Goal: Information Seeking & Learning: Learn about a topic

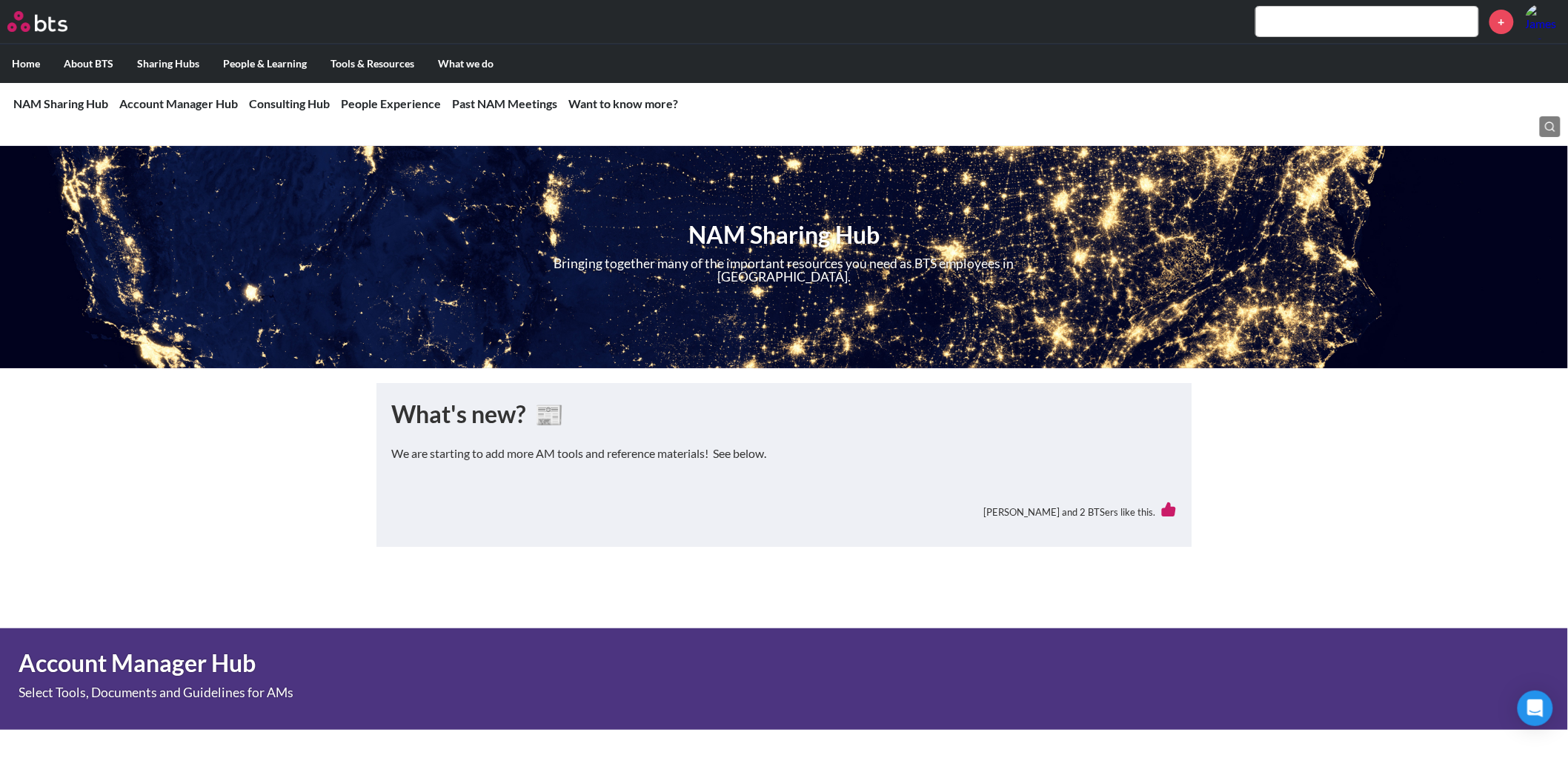
click at [1294, 30] on input "text" at bounding box center [1367, 22] width 223 height 30
type input "rental car"
click at [1344, 20] on input "rental car" at bounding box center [1367, 22] width 223 height 30
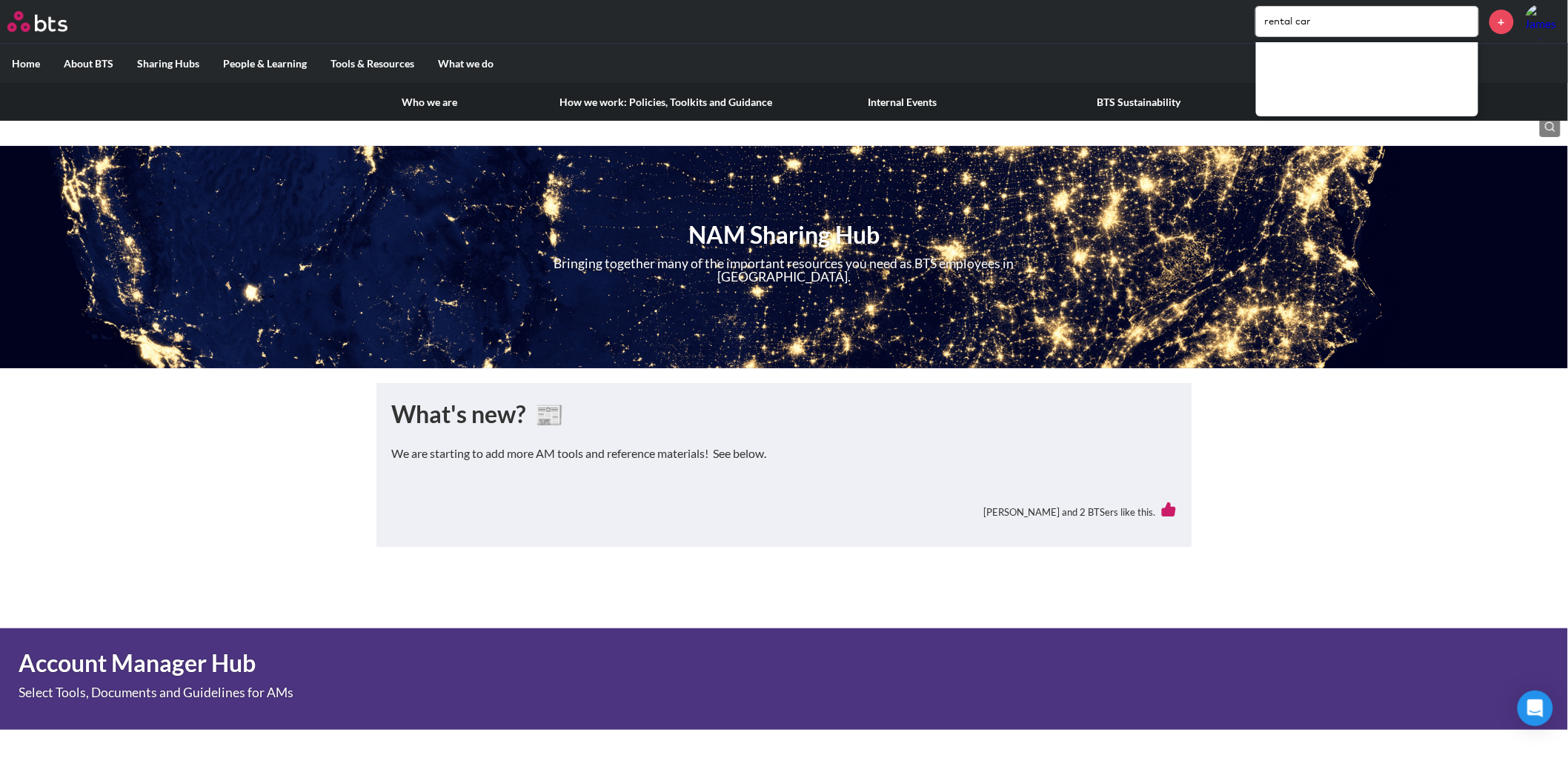
click at [623, 95] on link "How we work: Policies, Toolkits and Guidance" at bounding box center [666, 101] width 237 height 39
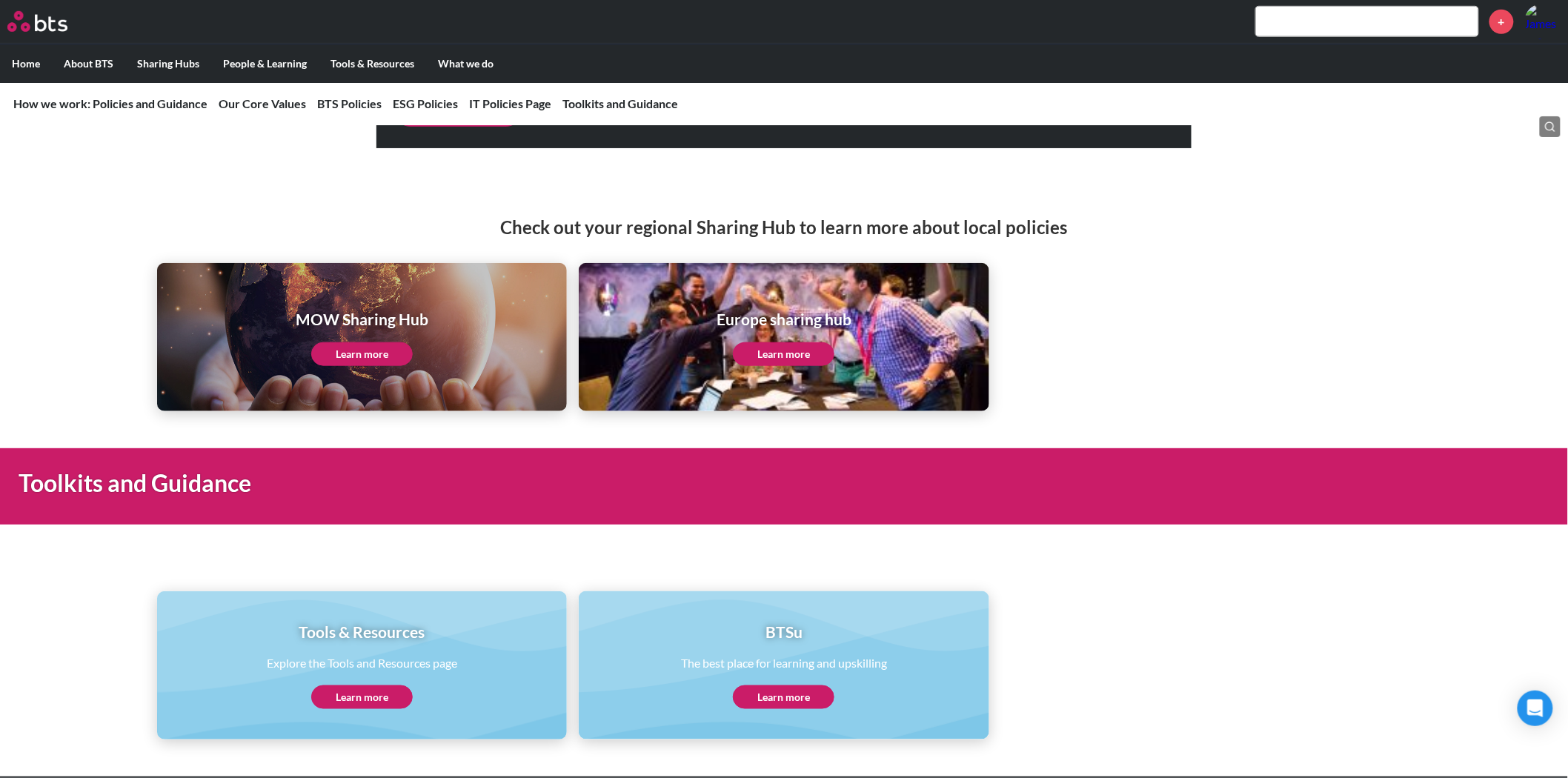
scroll to position [2847, 0]
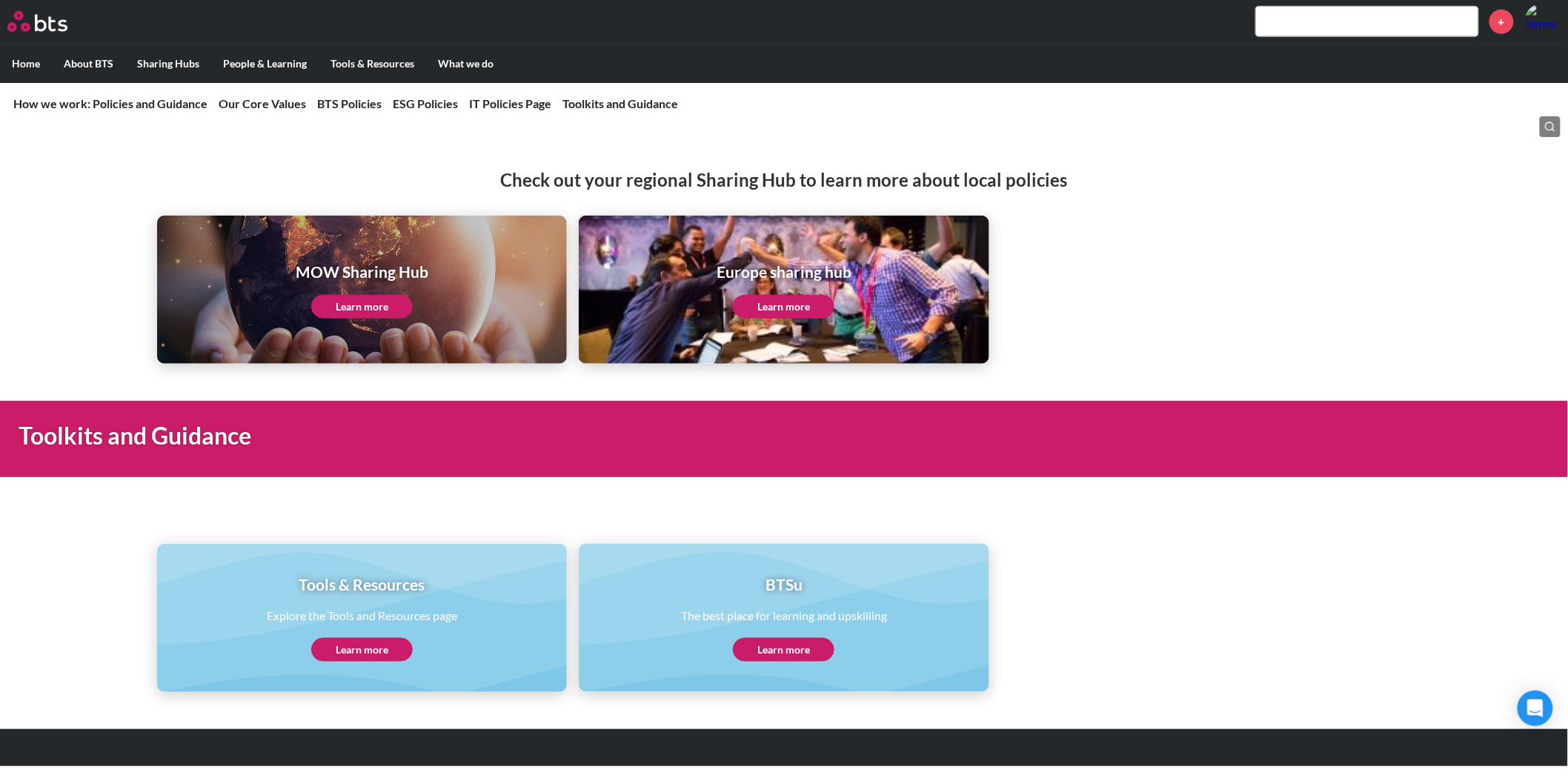
click at [364, 655] on link "Learn more" at bounding box center [362, 649] width 101 height 23
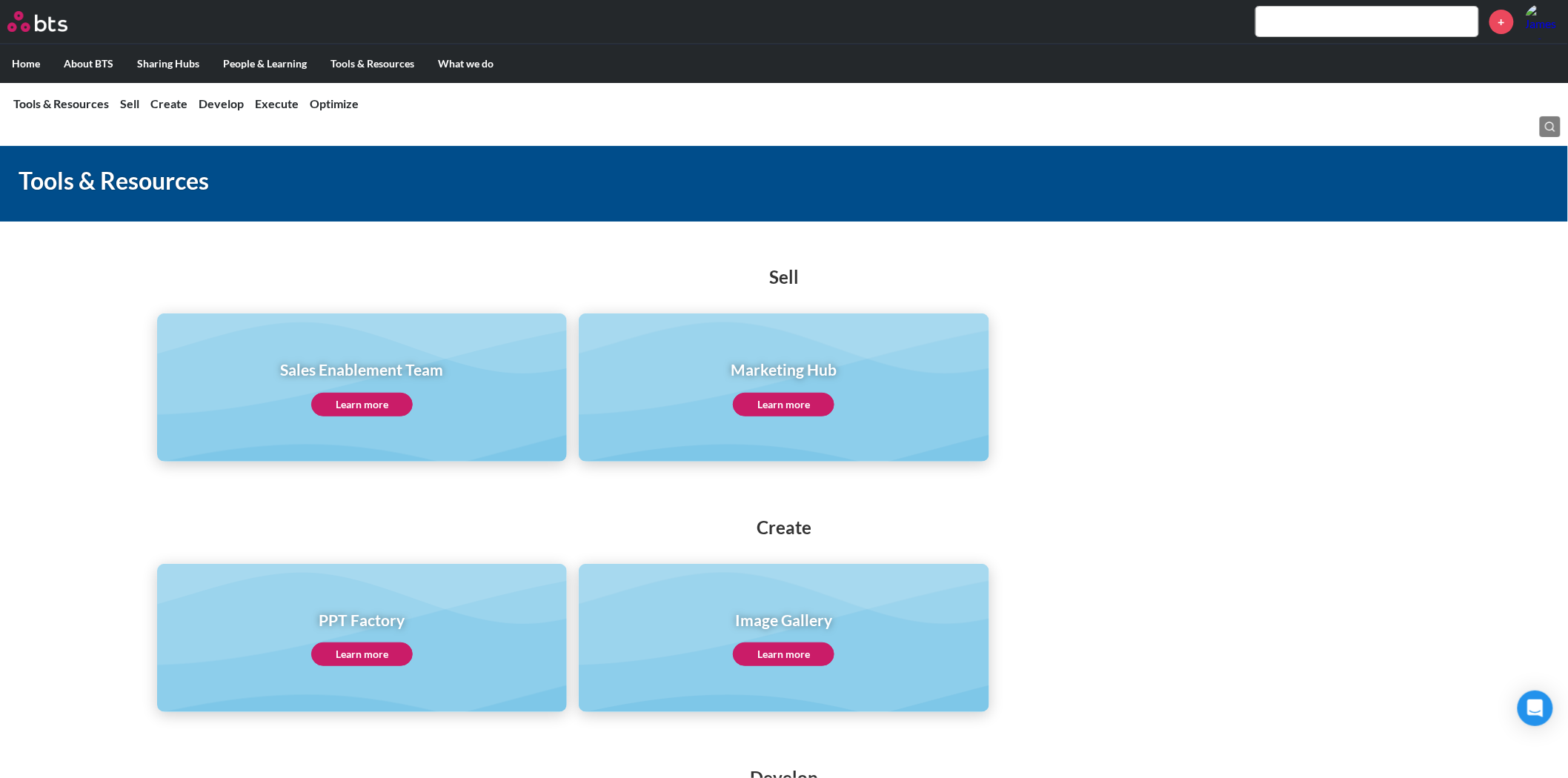
click at [34, 61] on label "Home" at bounding box center [25, 63] width 52 height 39
click at [0, 0] on input "Home" at bounding box center [0, 0] width 0 height 0
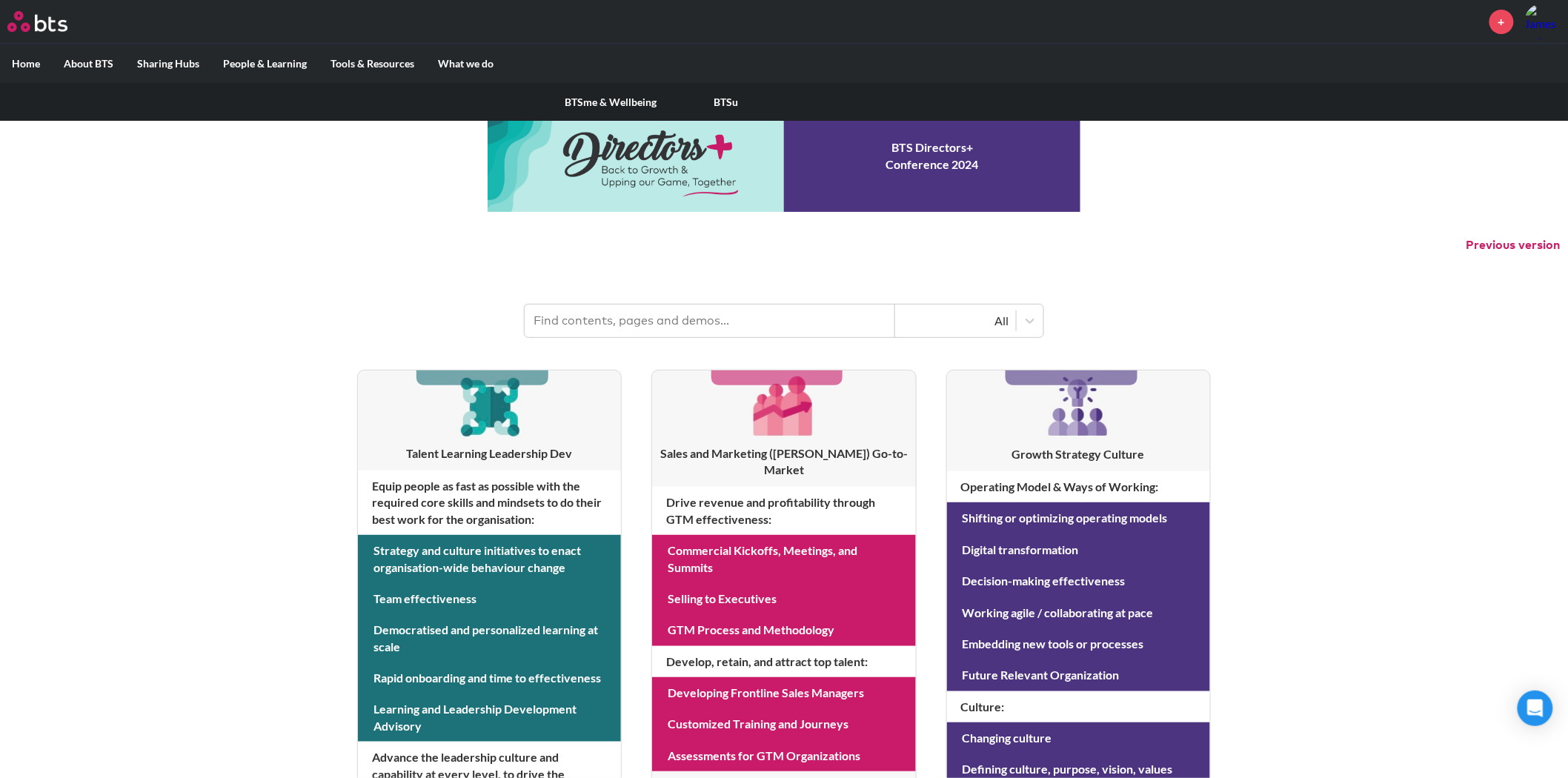
click at [269, 58] on label "People & Learning" at bounding box center [265, 63] width 107 height 39
click at [0, 0] on input "People & Learning" at bounding box center [0, 0] width 0 height 0
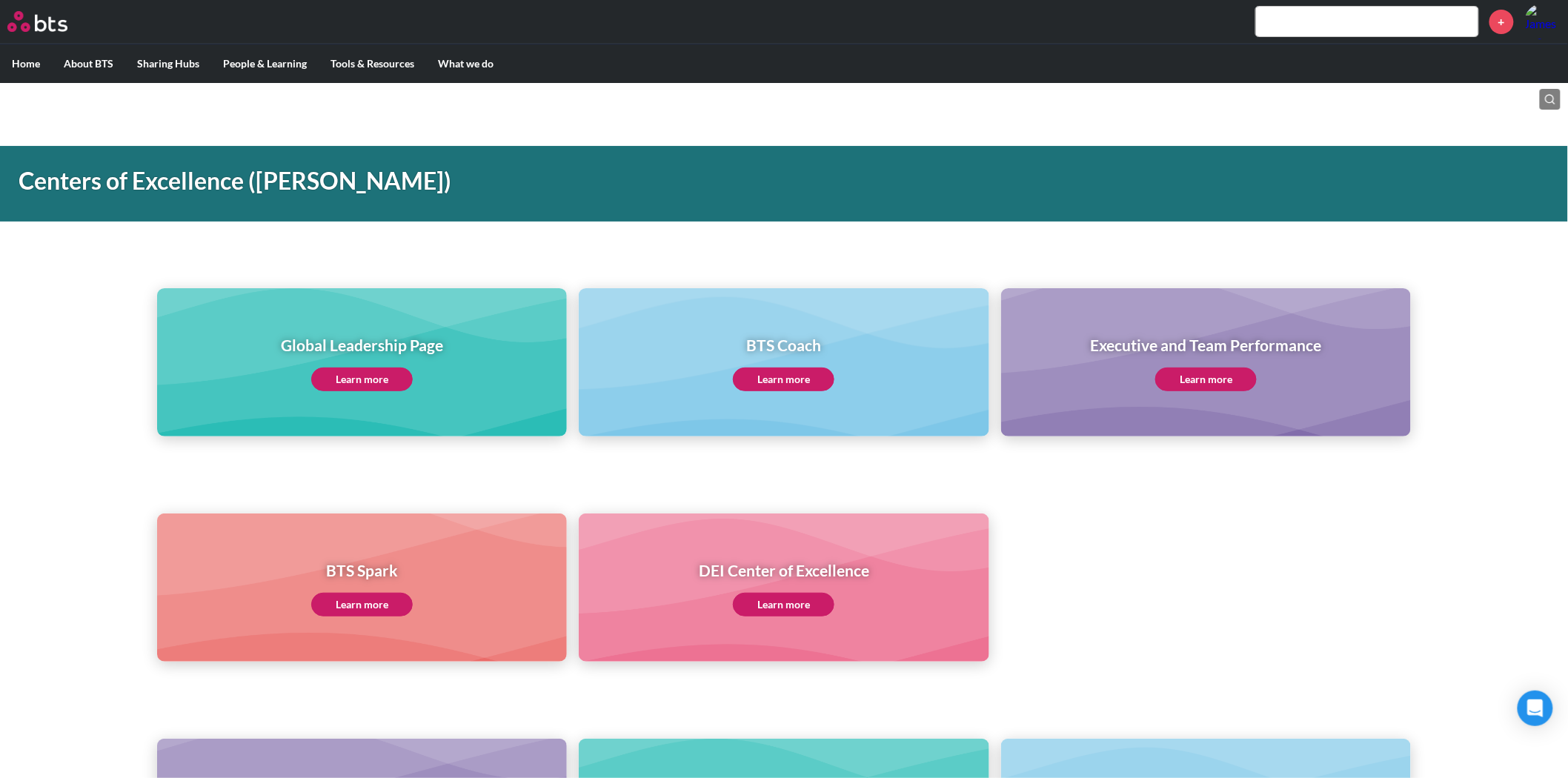
click at [10, 60] on label "Home" at bounding box center [25, 63] width 52 height 39
click at [0, 0] on input "Home" at bounding box center [0, 0] width 0 height 0
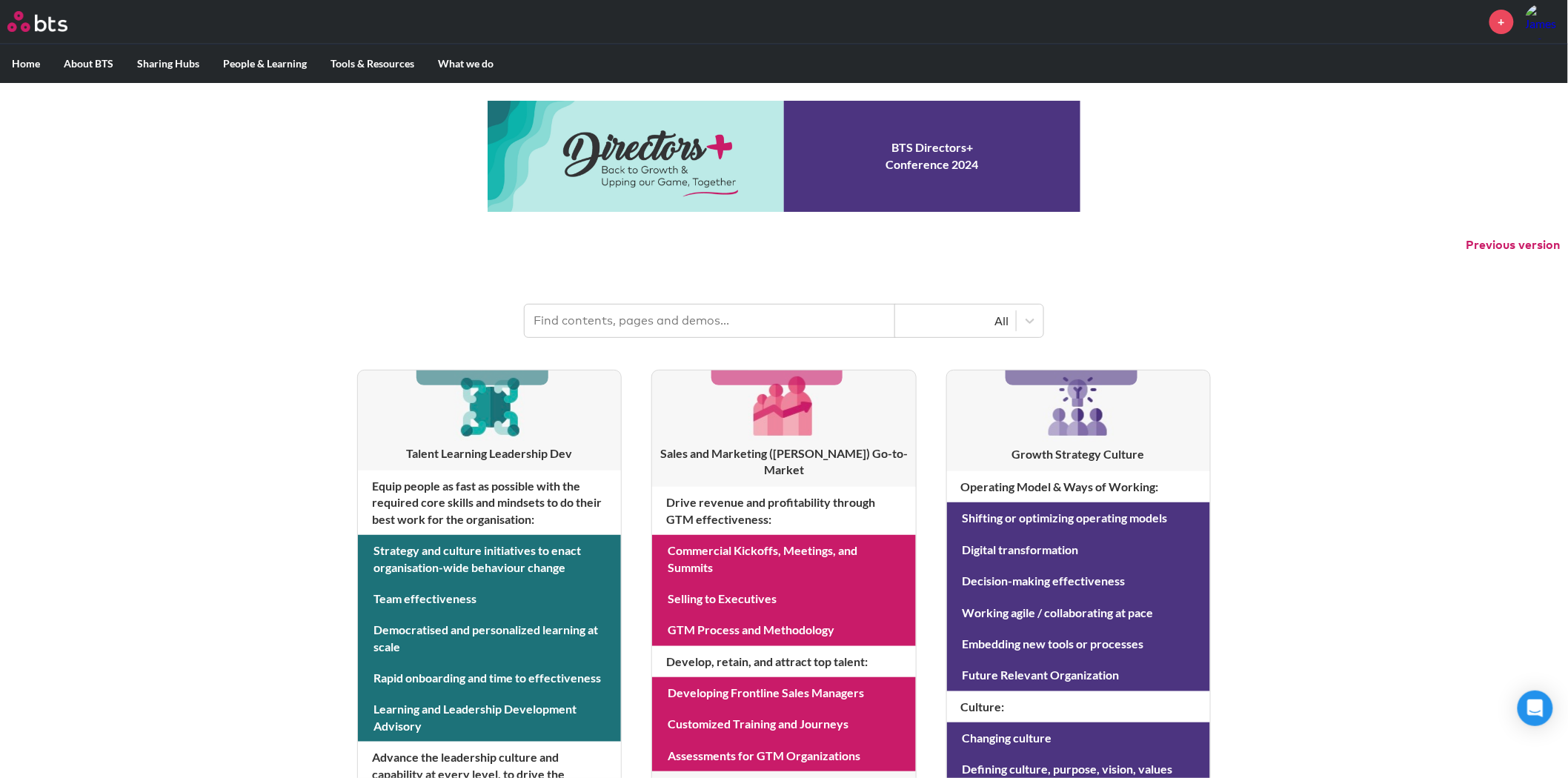
drag, startPoint x: 0, startPoint y: 0, endPoint x: 1278, endPoint y: 269, distance: 1306.0
click at [1278, 269] on div "MENU + Home About BTS Who we are How we work: Policies, Toolkits and Guidance I…" at bounding box center [784, 634] width 1568 height 1269
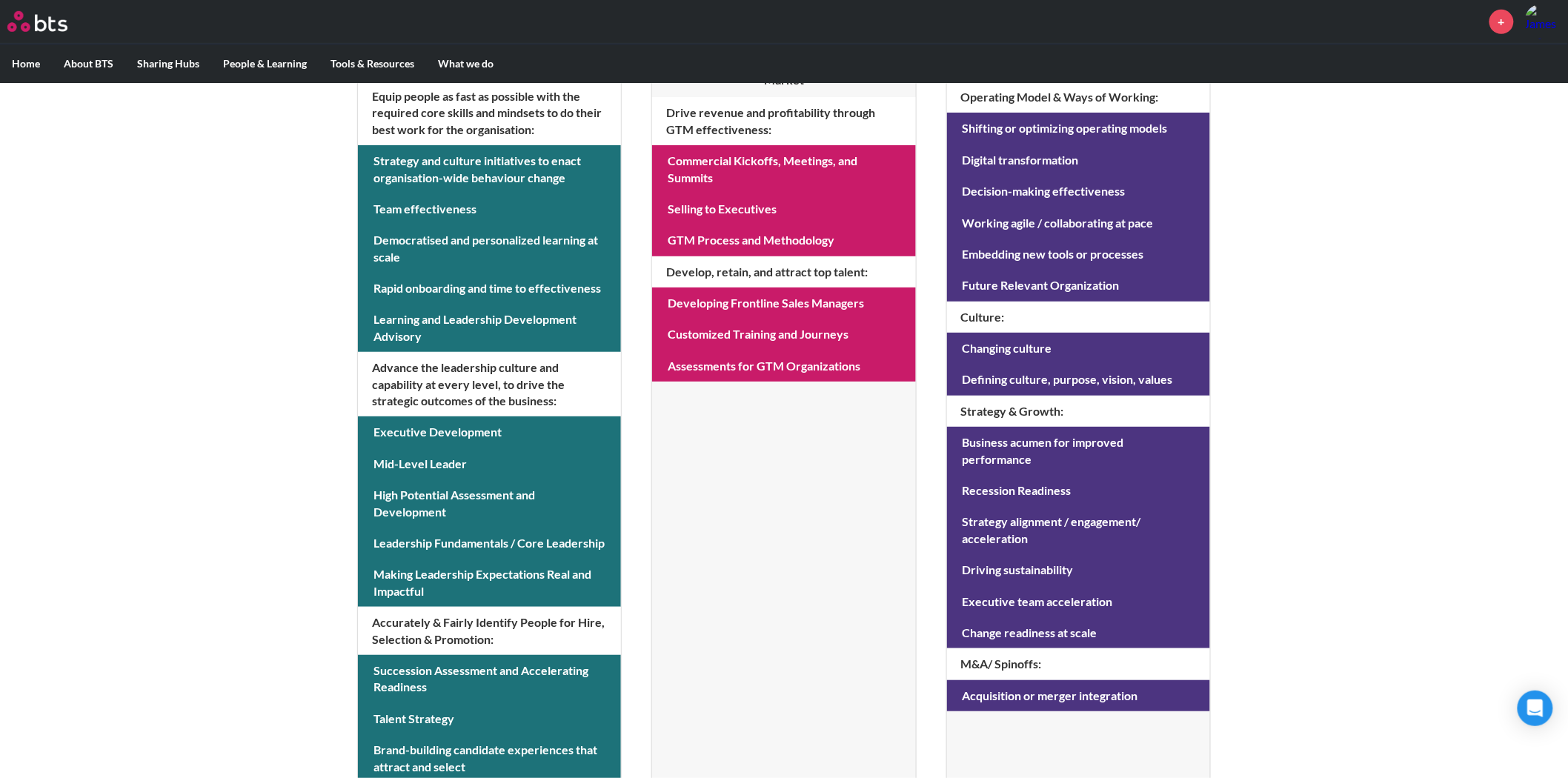
scroll to position [326, 0]
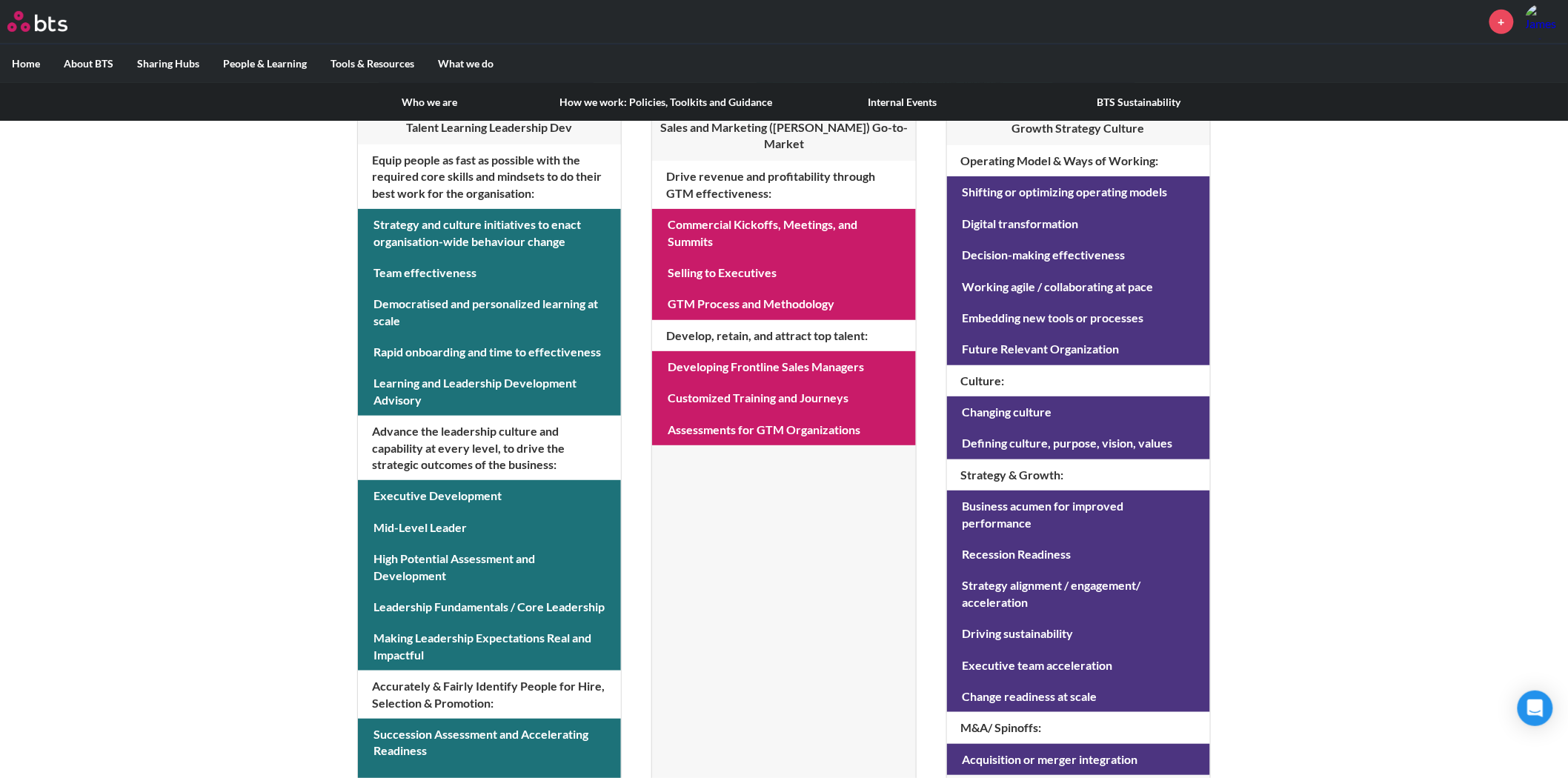
click at [108, 68] on label "About BTS" at bounding box center [88, 63] width 73 height 39
click at [0, 0] on input "About BTS" at bounding box center [0, 0] width 0 height 0
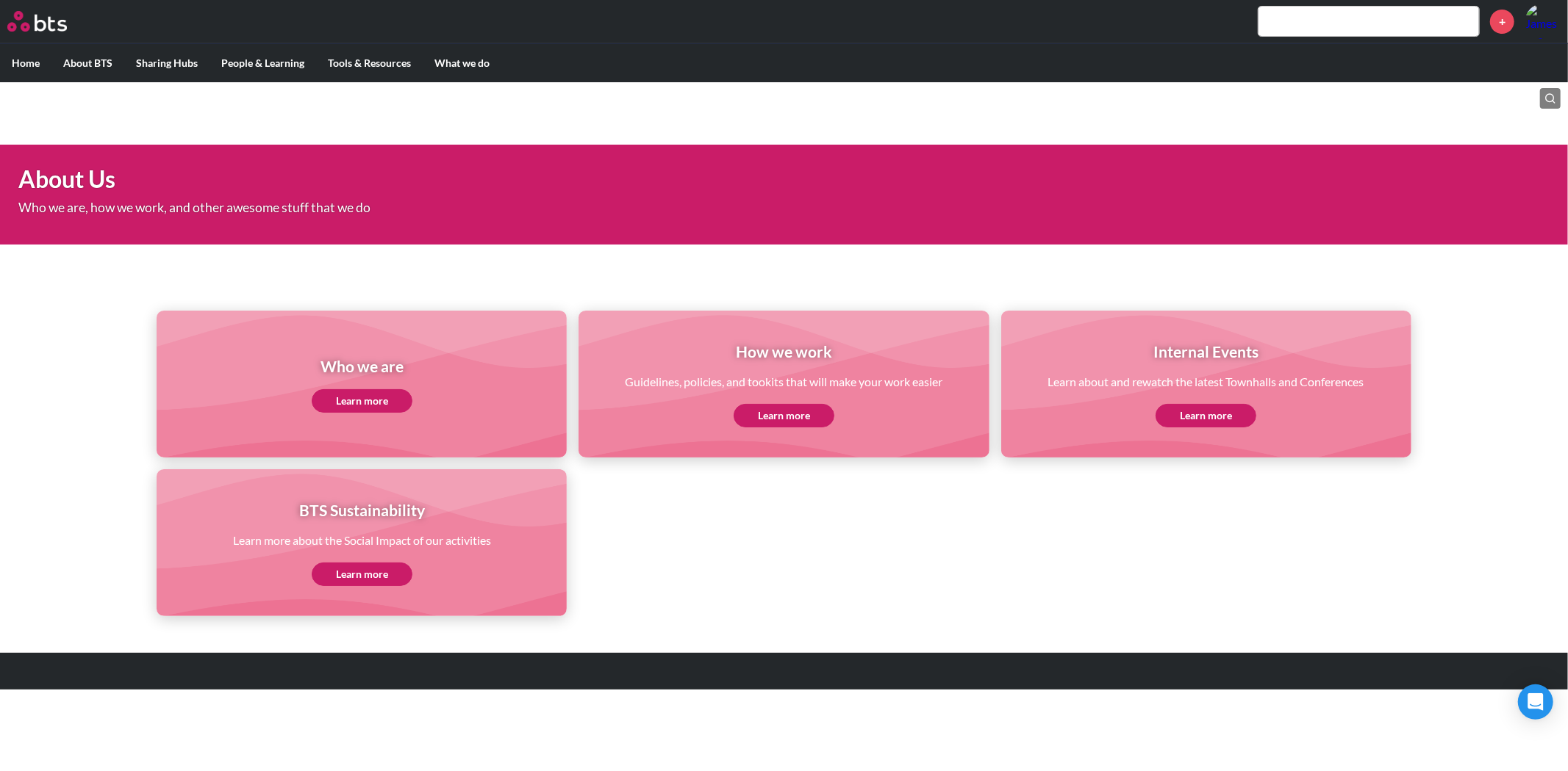
drag, startPoint x: 0, startPoint y: 0, endPoint x: 717, endPoint y: 577, distance: 920.3
click at [887, 695] on html "MENU + Home About BTS Who we are How we work: Policies, Toolkits and Guidance I…" at bounding box center [784, 351] width 1568 height 703
click at [353, 421] on div "Who we are Learn more" at bounding box center [361, 385] width 410 height 147
click at [348, 399] on link "Learn more" at bounding box center [362, 400] width 101 height 23
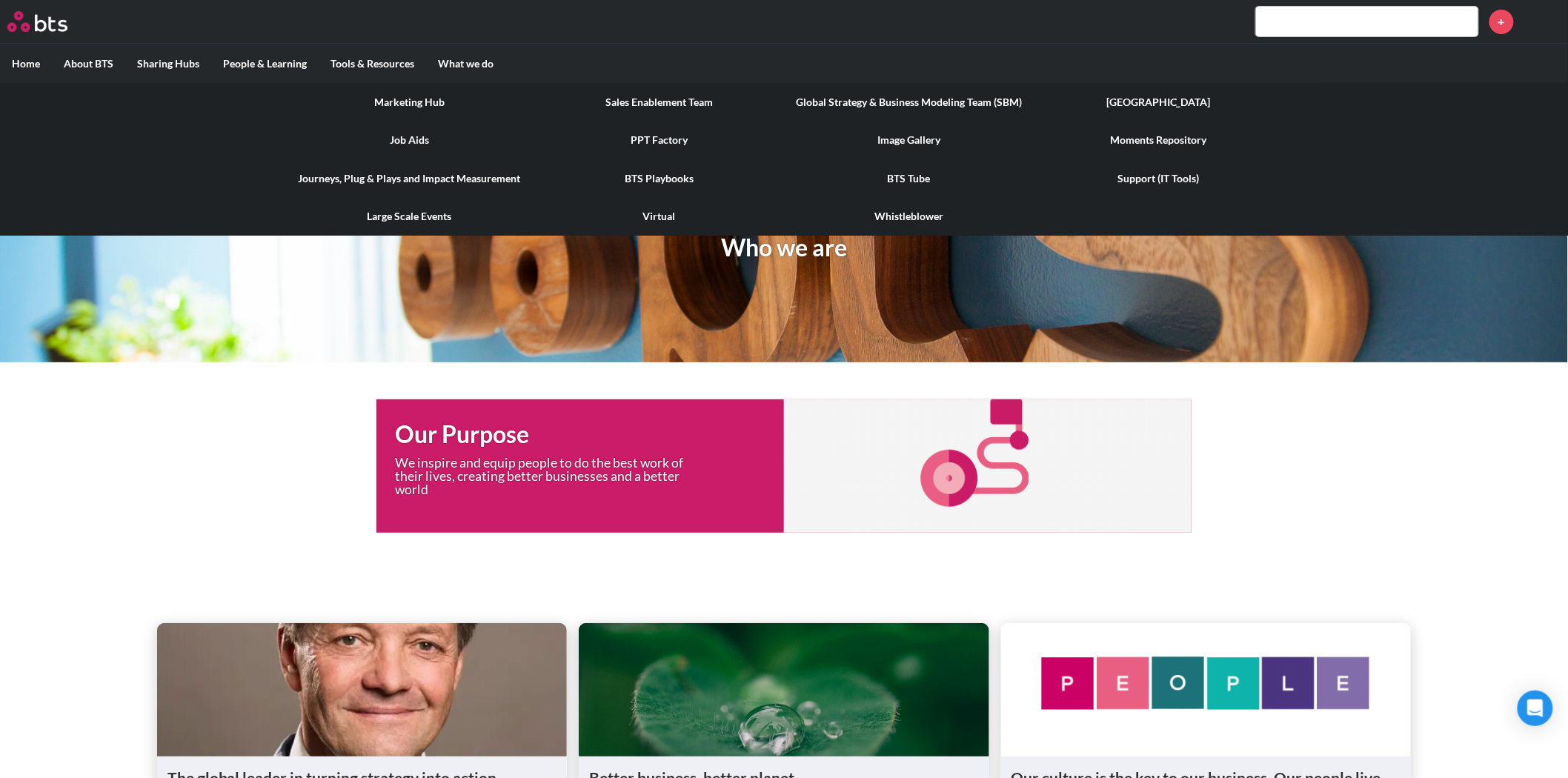
scroll to position [6, 0]
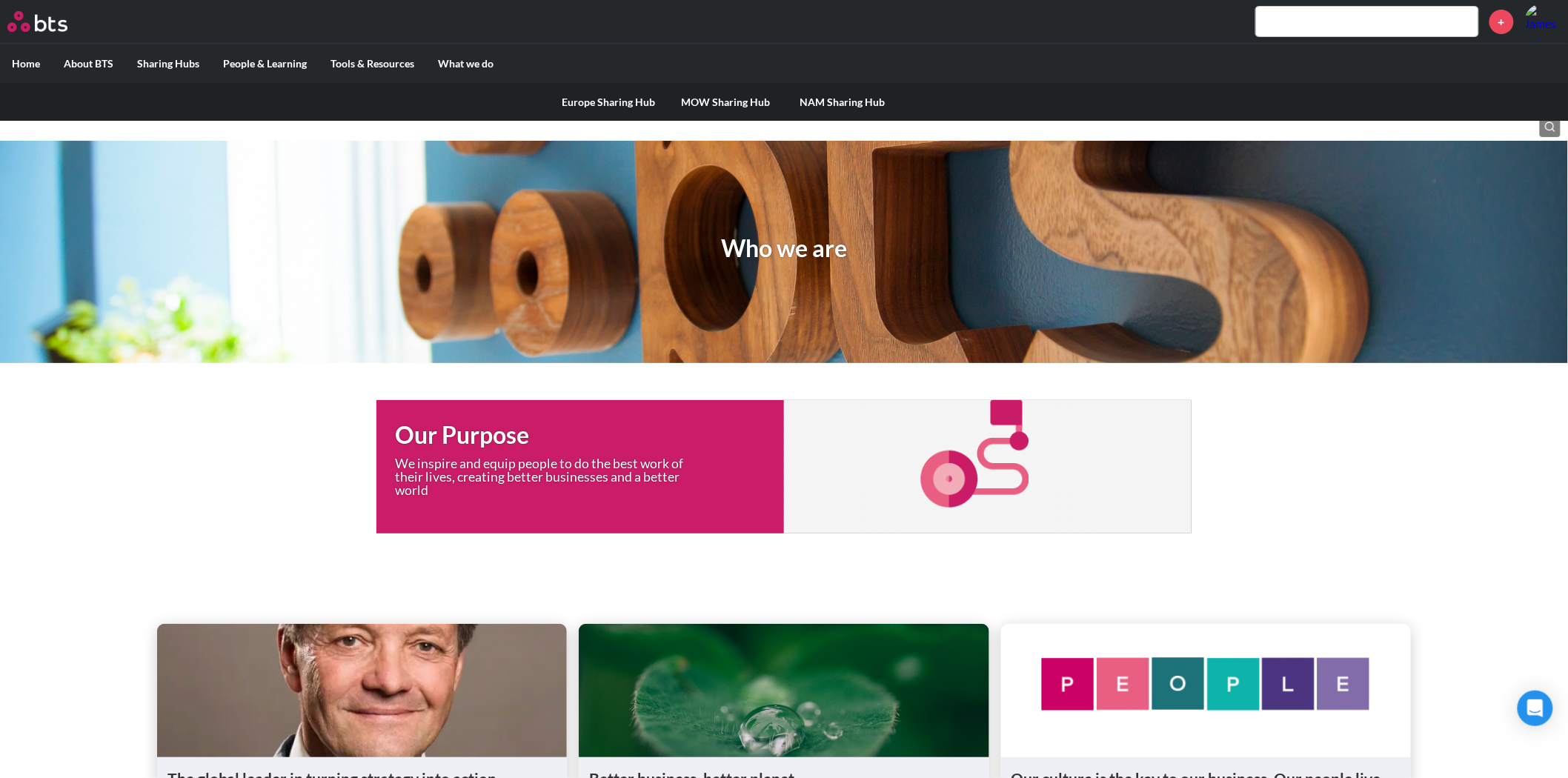
click at [861, 103] on link "NAM Sharing Hub" at bounding box center [843, 101] width 117 height 39
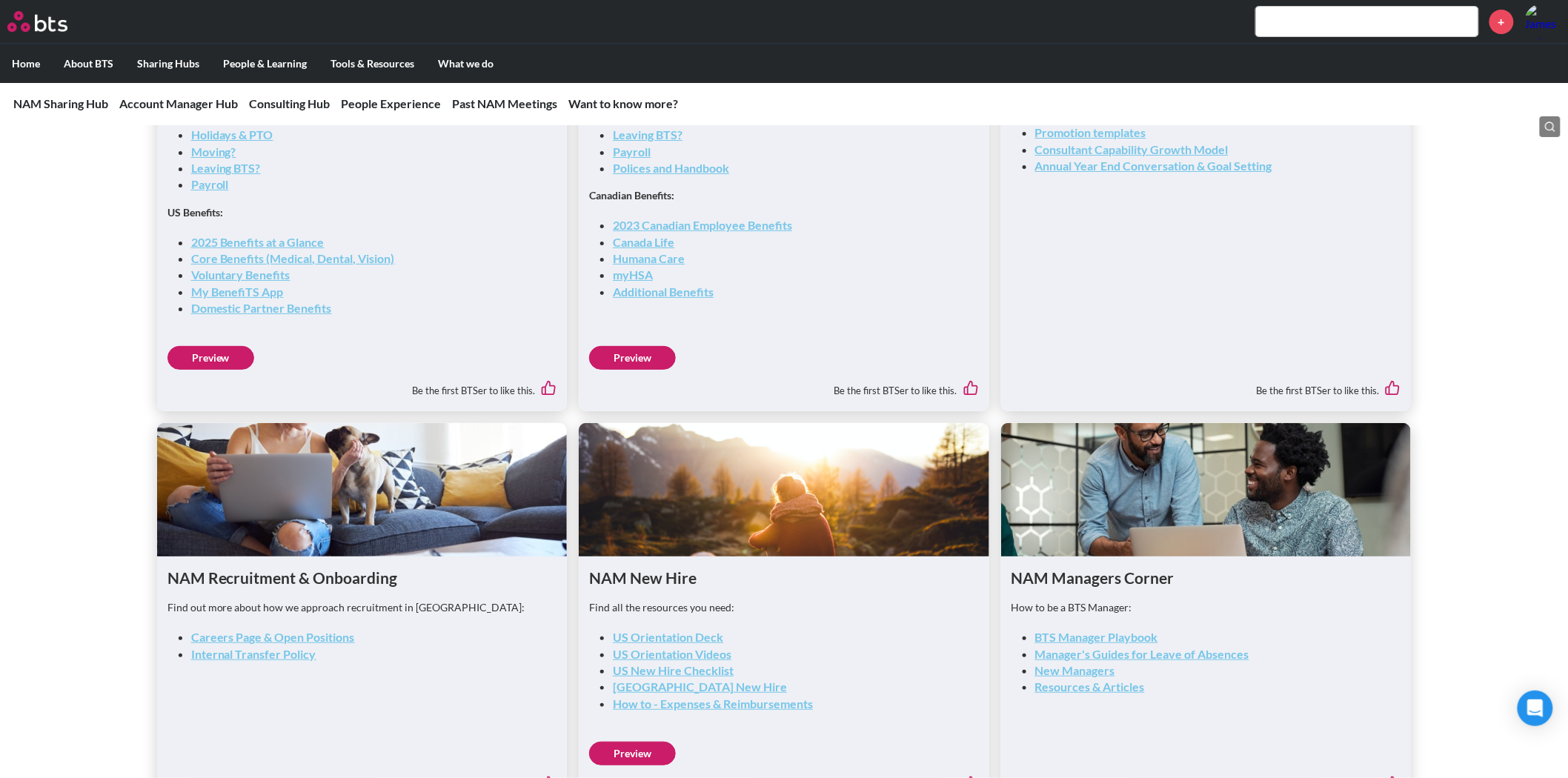
scroll to position [2141, 0]
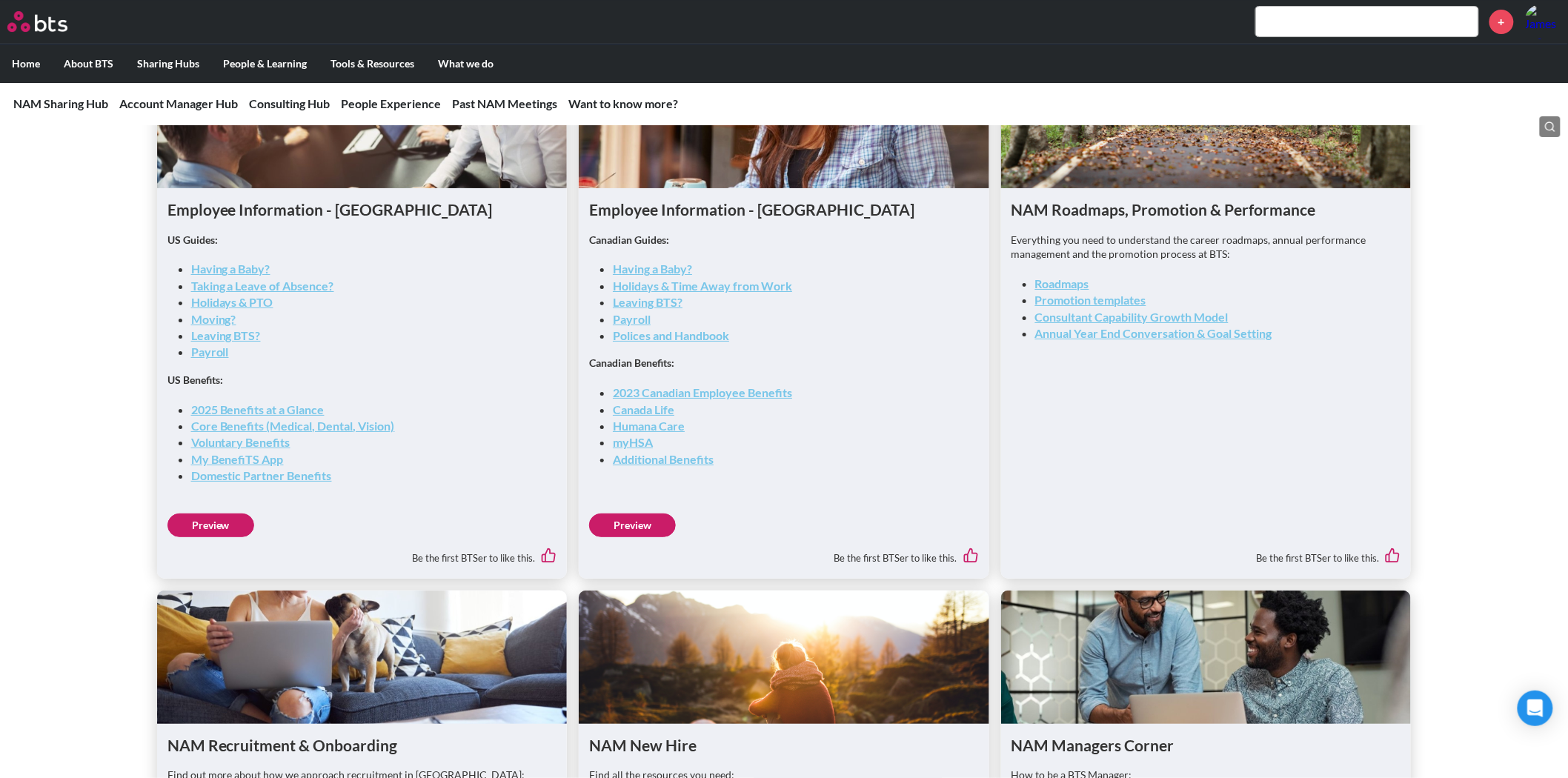
click at [279, 406] on link "2025 Benefits at a Glance" at bounding box center [258, 409] width 133 height 14
click at [269, 438] on link "Voluntary Benefits" at bounding box center [241, 442] width 100 height 14
click at [227, 529] on link "Preview" at bounding box center [210, 525] width 86 height 23
